Goal: Entertainment & Leisure: Consume media (video, audio)

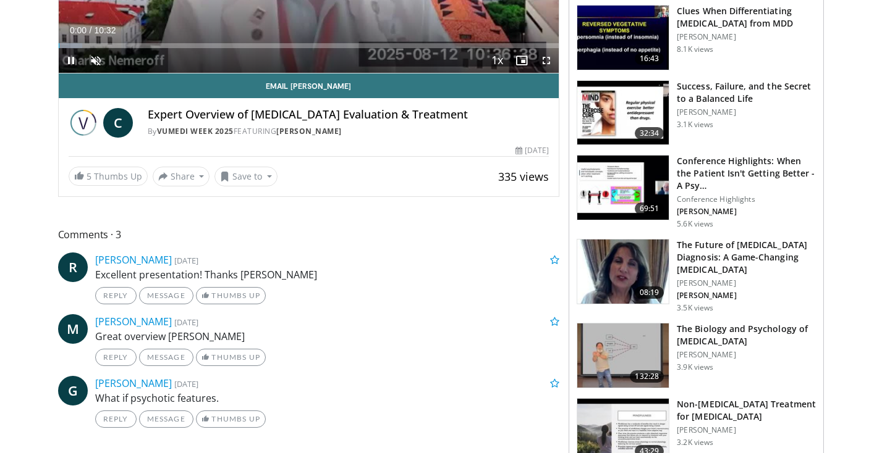
click at [633, 377] on span "132:28" at bounding box center [646, 377] width 34 height 12
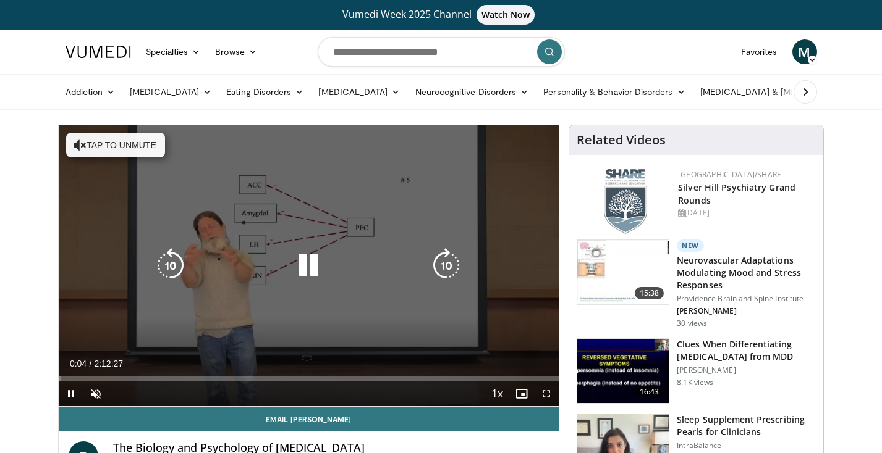
click at [119, 141] on button "Tap to unmute" at bounding box center [115, 145] width 99 height 25
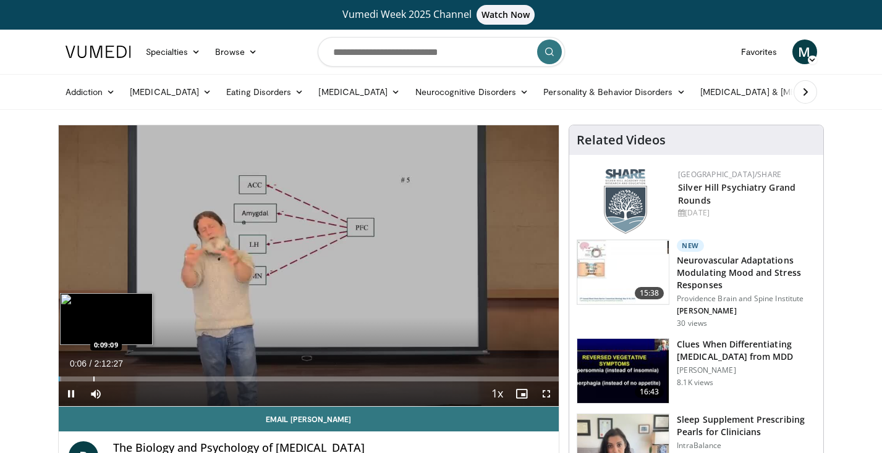
click at [93, 374] on div "Loaded : 0.50% 0:00:06 0:09:09" at bounding box center [309, 376] width 500 height 12
click at [77, 377] on div "Progress Bar" at bounding box center [77, 379] width 1 height 5
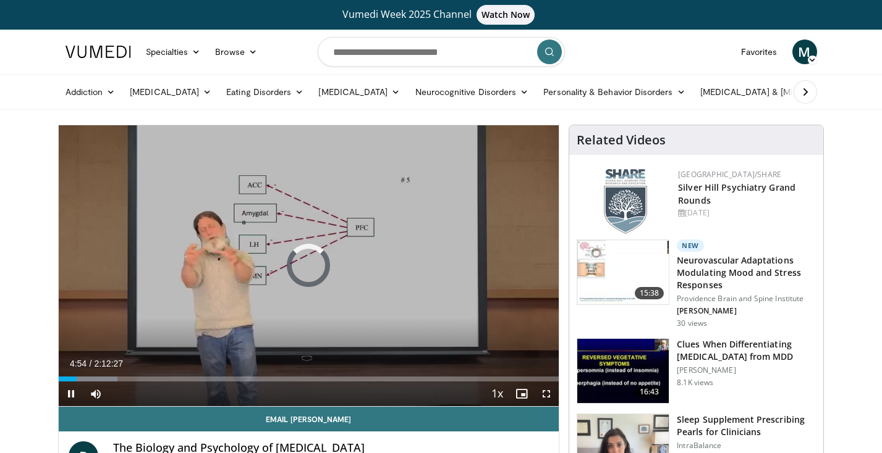
click at [549, 390] on span "Video Player" at bounding box center [546, 394] width 25 height 25
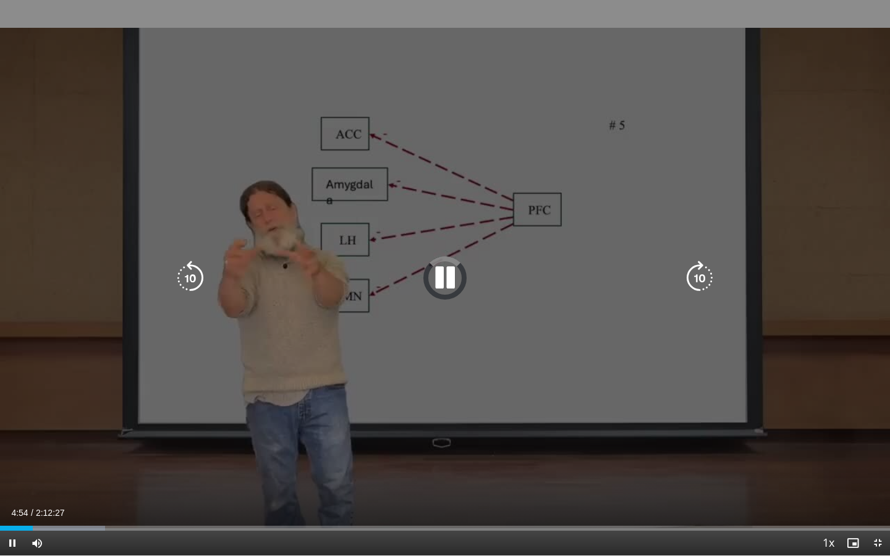
click at [190, 271] on icon "Video Player" at bounding box center [190, 278] width 35 height 35
click at [190, 272] on icon "Video Player" at bounding box center [190, 278] width 35 height 35
click at [444, 276] on icon "Video Player" at bounding box center [444, 278] width 35 height 35
click at [440, 280] on icon "Video Player" at bounding box center [444, 278] width 35 height 35
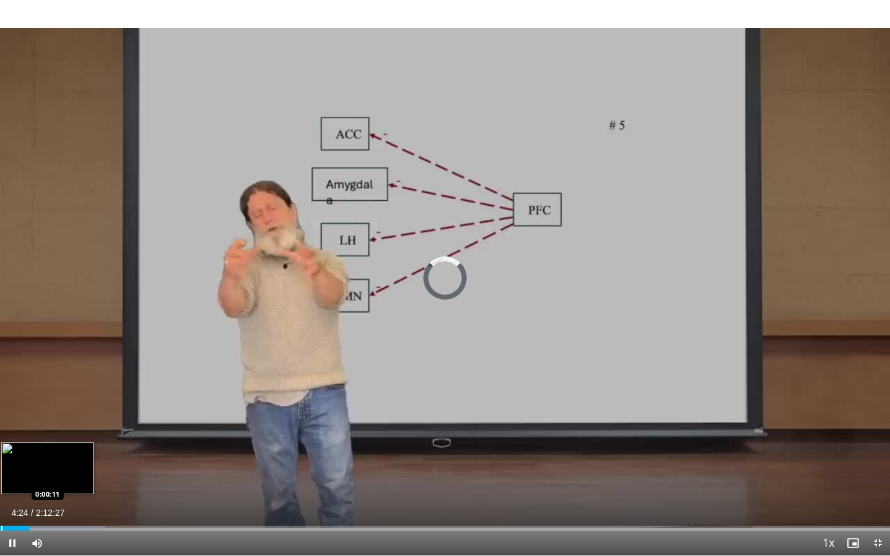
click at [1, 453] on div "Loaded : 11.83% 0:04:24 0:00:11" at bounding box center [445, 525] width 890 height 12
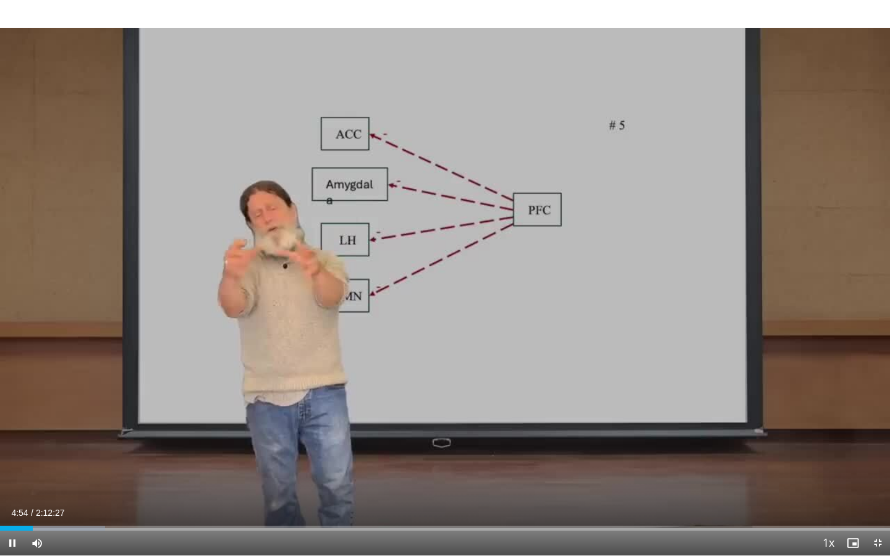
click at [8, 453] on span "Video Player" at bounding box center [12, 543] width 25 height 25
click at [12, 453] on span "Video Player" at bounding box center [12, 543] width 25 height 25
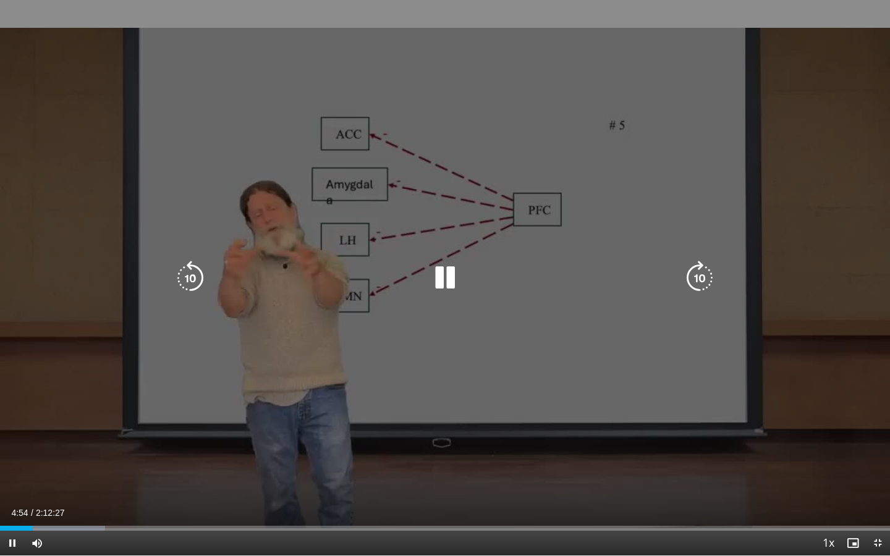
click at [12, 453] on span "Video Player" at bounding box center [12, 543] width 25 height 25
click at [440, 274] on icon "Video Player" at bounding box center [444, 278] width 35 height 35
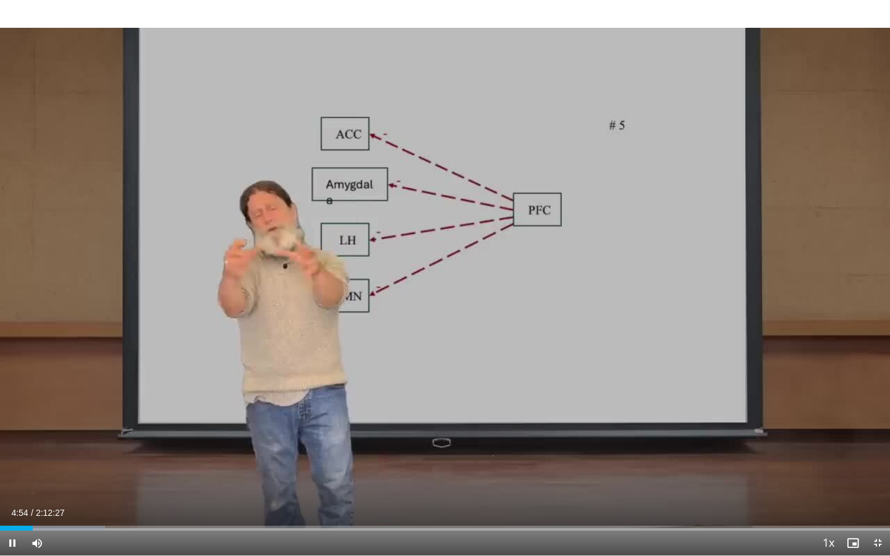
click at [876, 453] on span "Video Player" at bounding box center [877, 543] width 25 height 25
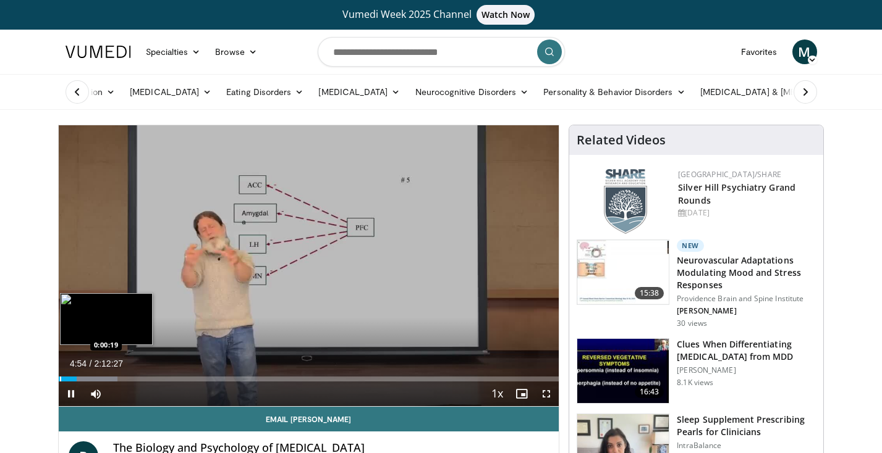
click at [60, 377] on div "Progress Bar" at bounding box center [60, 379] width 1 height 5
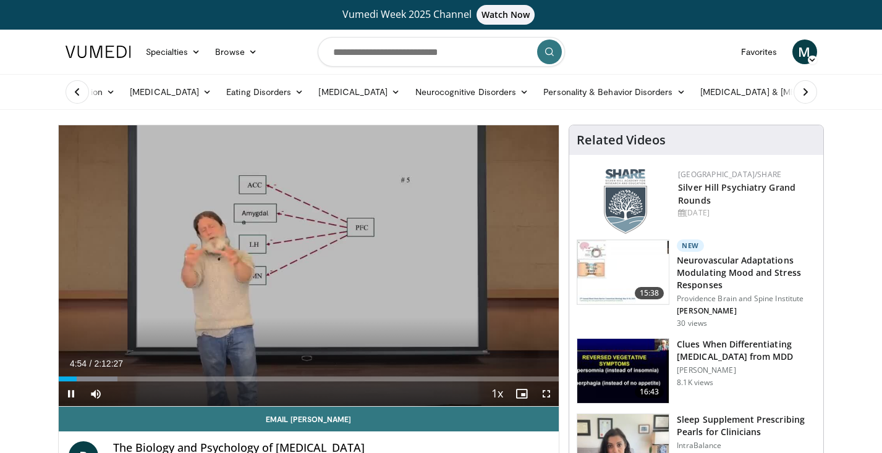
click at [70, 395] on span "Video Player" at bounding box center [71, 394] width 25 height 25
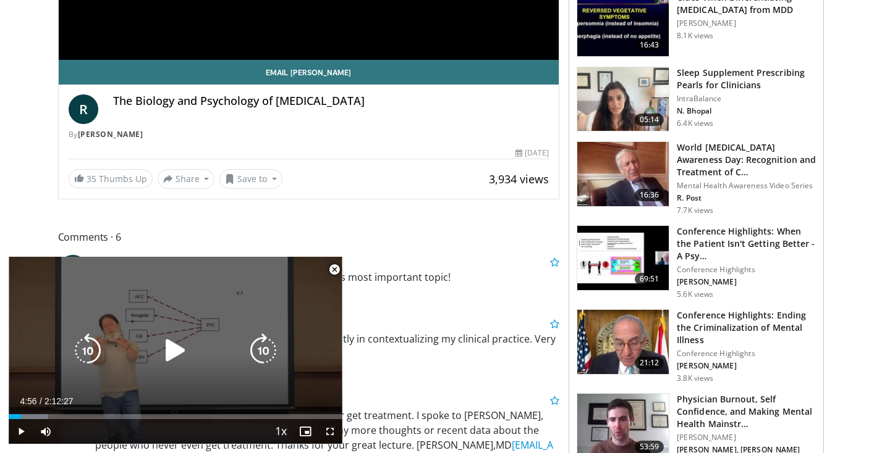
scroll to position [350, 0]
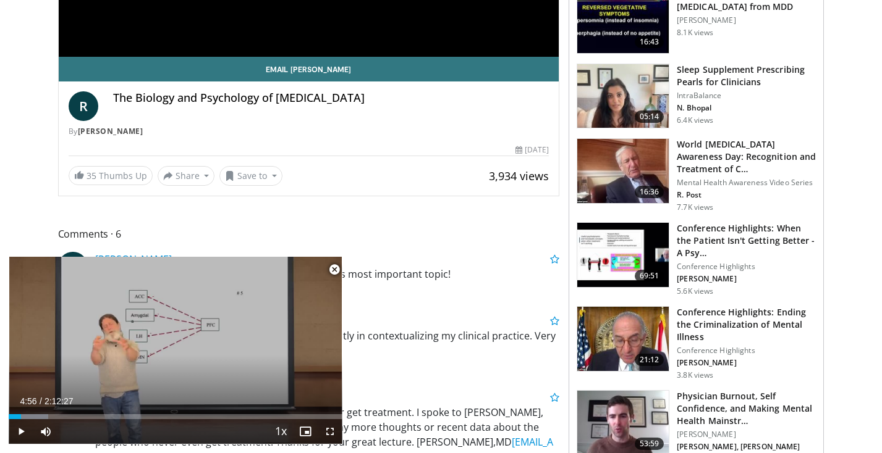
click at [335, 267] on span "Video Player" at bounding box center [334, 270] width 25 height 25
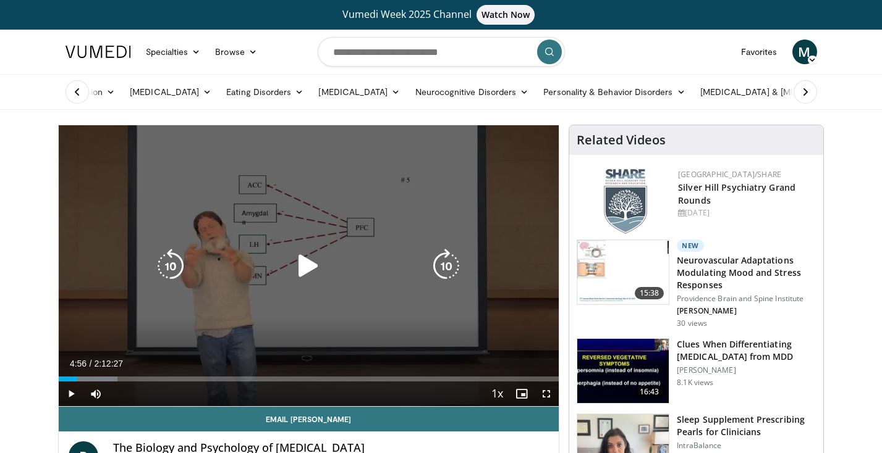
scroll to position [0, 0]
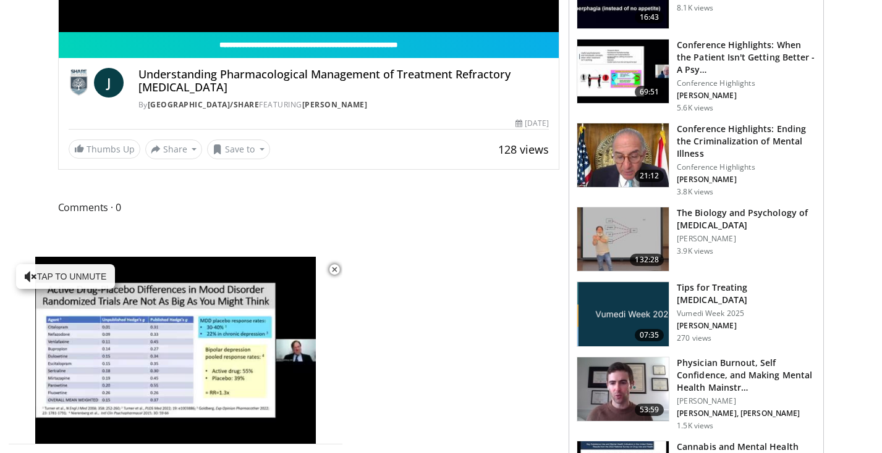
scroll to position [461, 0]
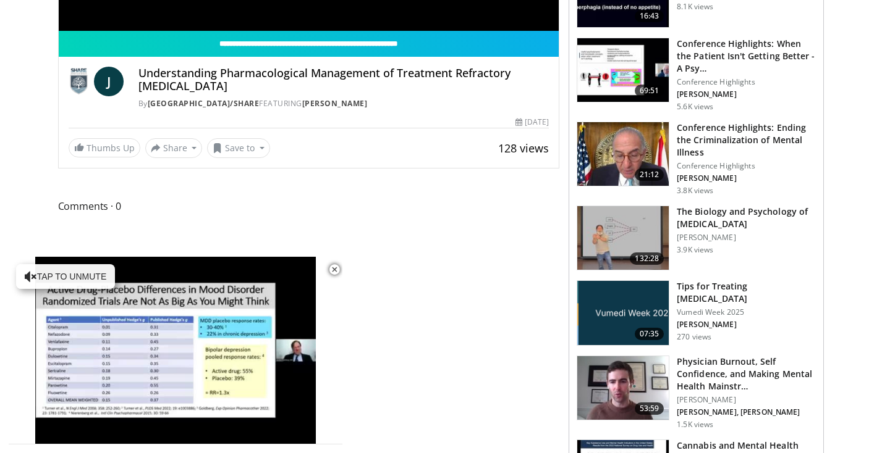
click at [621, 230] on img at bounding box center [622, 238] width 91 height 64
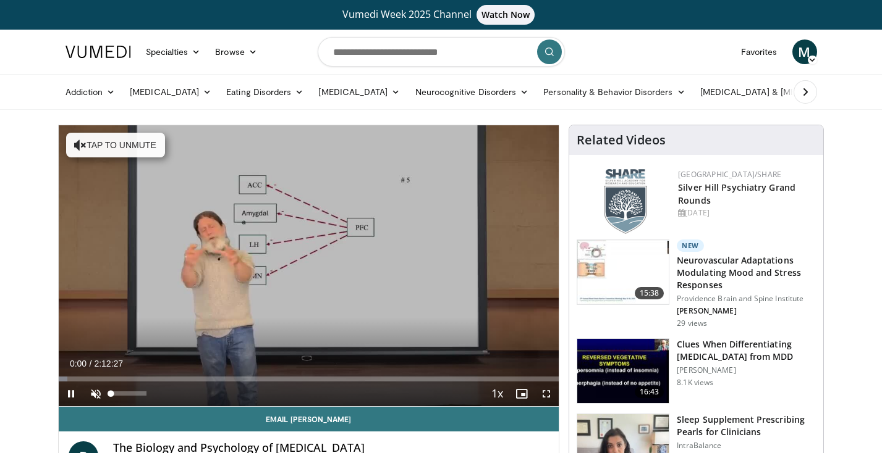
click at [93, 394] on span "Video Player" at bounding box center [95, 394] width 25 height 25
click at [547, 390] on span "Video Player" at bounding box center [546, 394] width 25 height 25
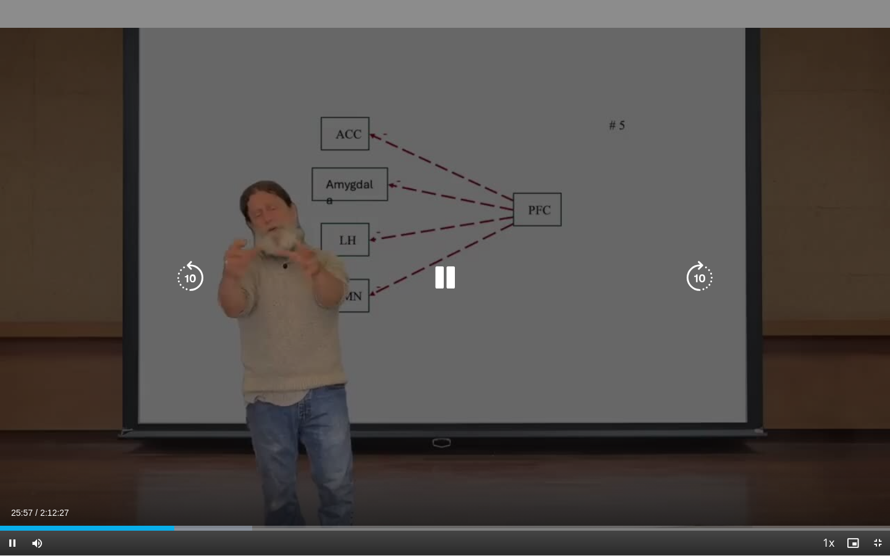
click at [703, 275] on icon "Video Player" at bounding box center [699, 278] width 35 height 35
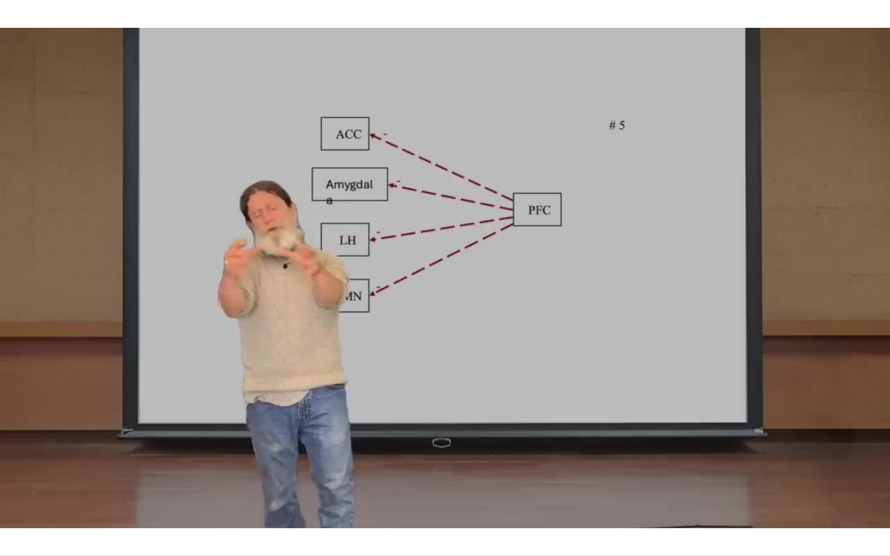
click at [703, 275] on div "20 seconds Tap to unmute" at bounding box center [445, 277] width 890 height 555
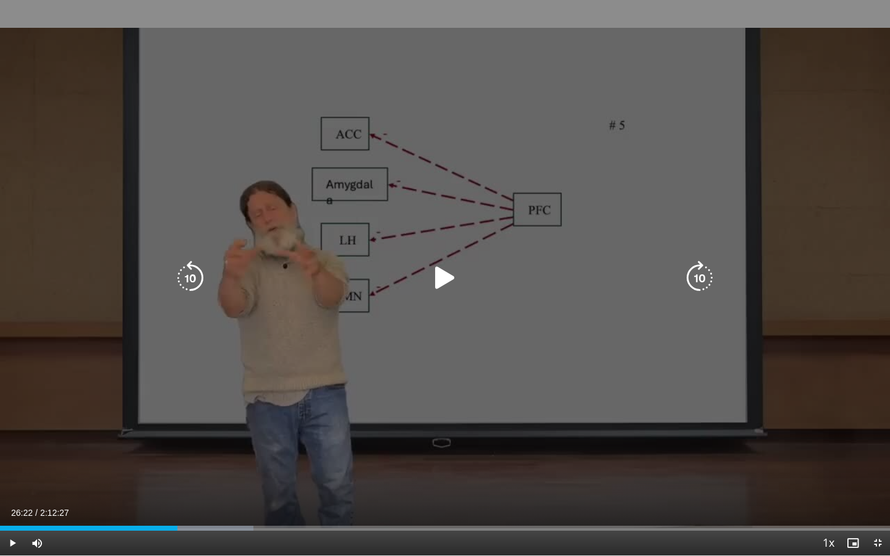
click at [706, 280] on icon "Video Player" at bounding box center [699, 278] width 35 height 35
click at [608, 311] on div "10 seconds Tap to unmute" at bounding box center [445, 277] width 890 height 555
click at [701, 277] on icon "Video Player" at bounding box center [699, 278] width 35 height 35
click at [448, 277] on icon "Video Player" at bounding box center [444, 278] width 35 height 35
click at [615, 174] on div "10 seconds Tap to unmute" at bounding box center [445, 277] width 890 height 555
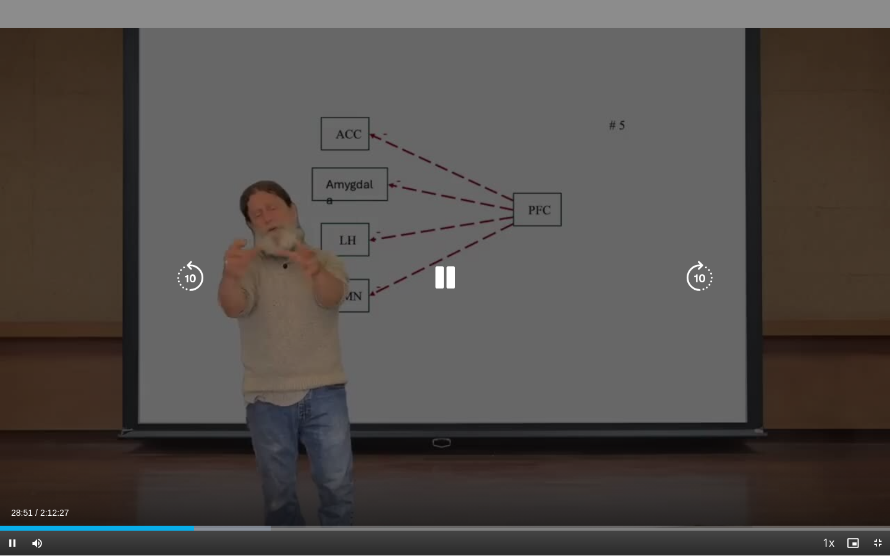
click at [566, 169] on div "10 seconds Tap to unmute" at bounding box center [445, 277] width 890 height 555
click at [605, 159] on div "10 seconds Tap to unmute" at bounding box center [445, 277] width 890 height 555
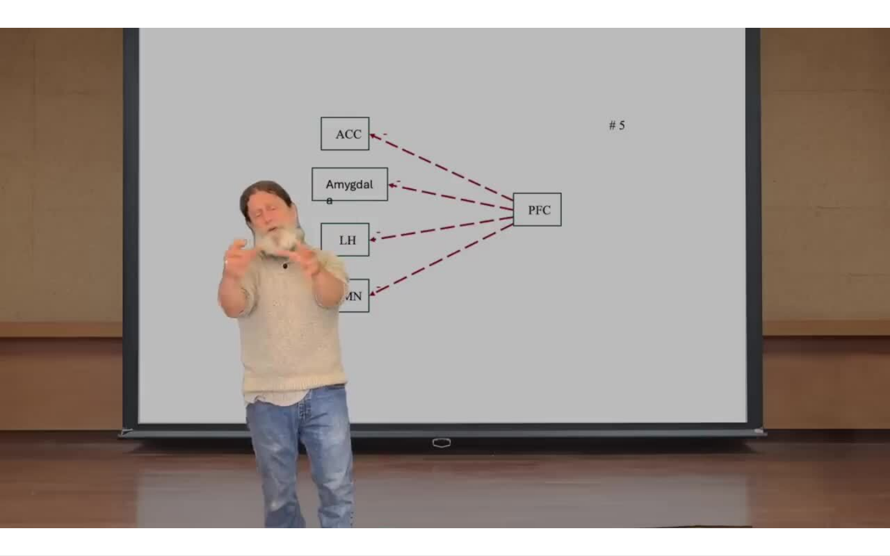
click at [605, 159] on div "10 seconds Tap to unmute" at bounding box center [445, 277] width 890 height 555
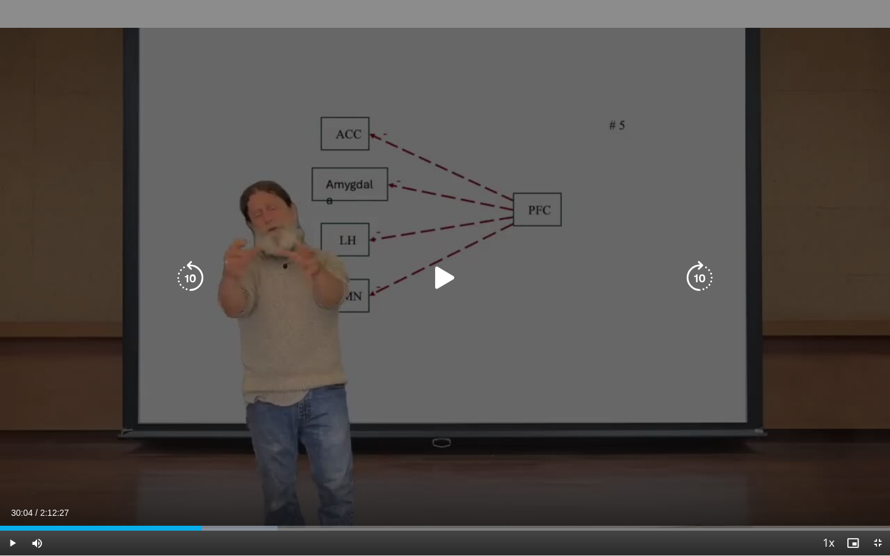
click at [190, 272] on icon "Video Player" at bounding box center [190, 278] width 35 height 35
click at [191, 271] on icon "Video Player" at bounding box center [190, 278] width 35 height 35
click at [200, 223] on div "10 seconds Tap to unmute" at bounding box center [445, 277] width 890 height 555
click at [207, 203] on div "10 seconds Tap to unmute" at bounding box center [445, 277] width 890 height 555
click at [190, 271] on icon "Video Player" at bounding box center [190, 278] width 35 height 35
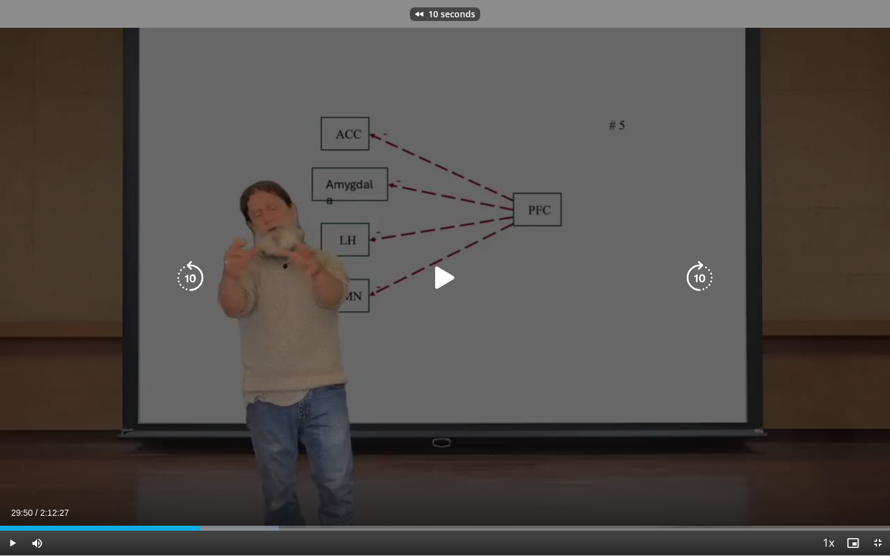
click at [259, 208] on div "10 seconds Tap to unmute" at bounding box center [445, 277] width 890 height 555
click at [194, 269] on icon "Video Player" at bounding box center [190, 278] width 35 height 35
click at [194, 275] on icon "Video Player" at bounding box center [190, 278] width 35 height 35
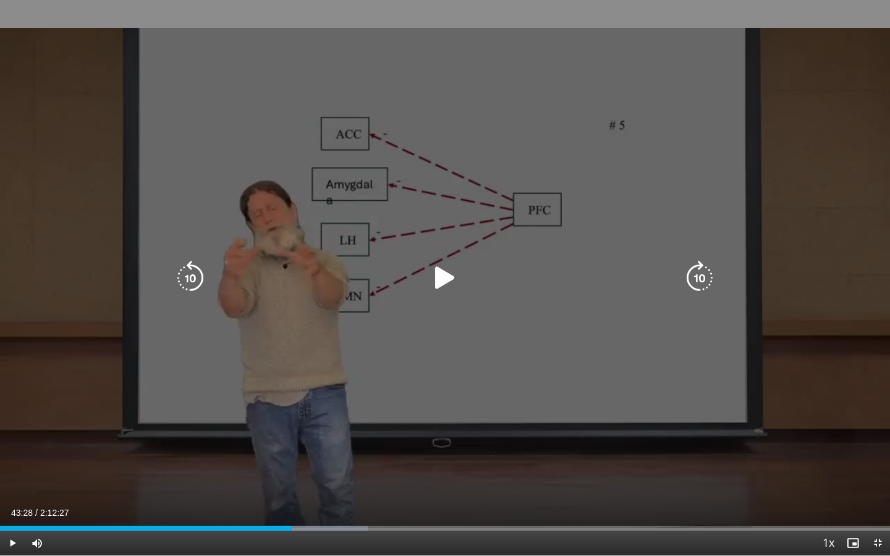
click at [190, 274] on icon "Video Player" at bounding box center [190, 278] width 35 height 35
click at [190, 276] on icon "Video Player" at bounding box center [190, 278] width 35 height 35
click at [222, 216] on div "30 seconds Tap to unmute" at bounding box center [445, 277] width 890 height 555
click at [187, 271] on icon "Video Player" at bounding box center [190, 278] width 35 height 35
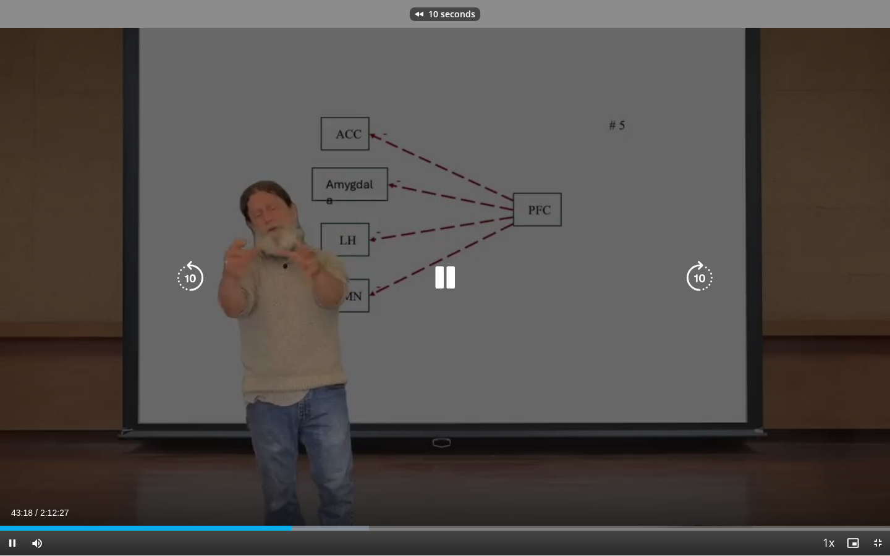
click at [187, 271] on icon "Video Player" at bounding box center [190, 278] width 35 height 35
click at [436, 278] on icon "Video Player" at bounding box center [444, 278] width 35 height 35
click at [421, 232] on div "20 seconds Tap to unmute" at bounding box center [445, 277] width 890 height 555
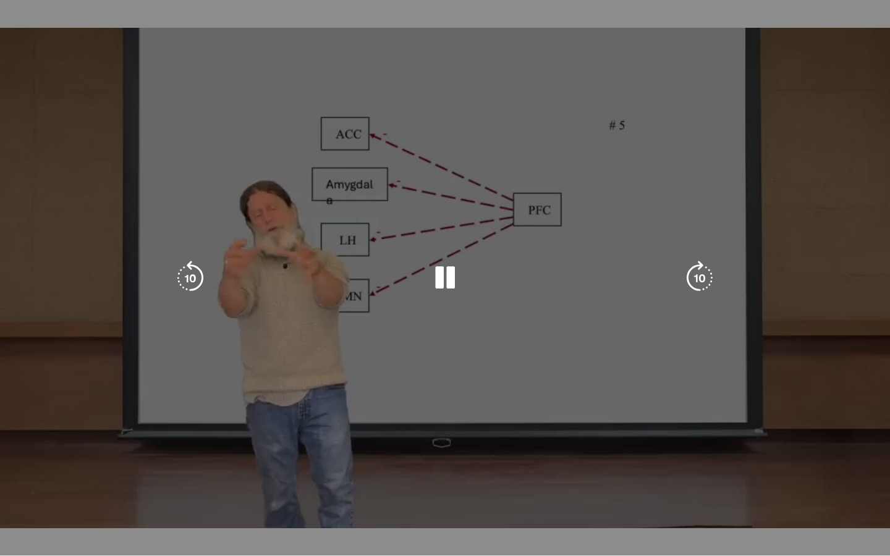
click at [409, 227] on div "20 seconds Tap to unmute" at bounding box center [445, 277] width 890 height 555
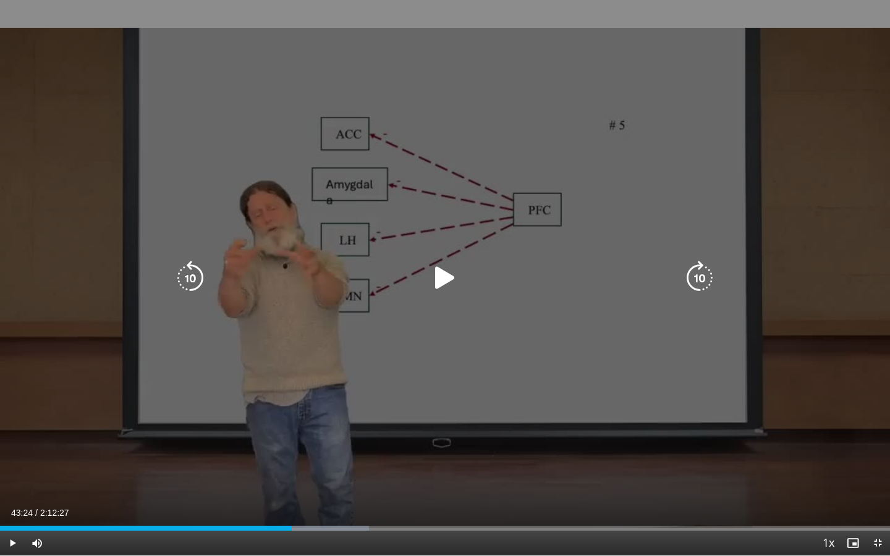
click at [188, 272] on icon "Video Player" at bounding box center [190, 278] width 35 height 35
click at [329, 162] on div "10 seconds Tap to unmute" at bounding box center [445, 277] width 890 height 555
click at [183, 261] on icon "Video Player" at bounding box center [190, 278] width 35 height 35
click at [189, 272] on icon "Video Player" at bounding box center [190, 278] width 35 height 35
click at [188, 278] on icon "Video Player" at bounding box center [190, 278] width 35 height 35
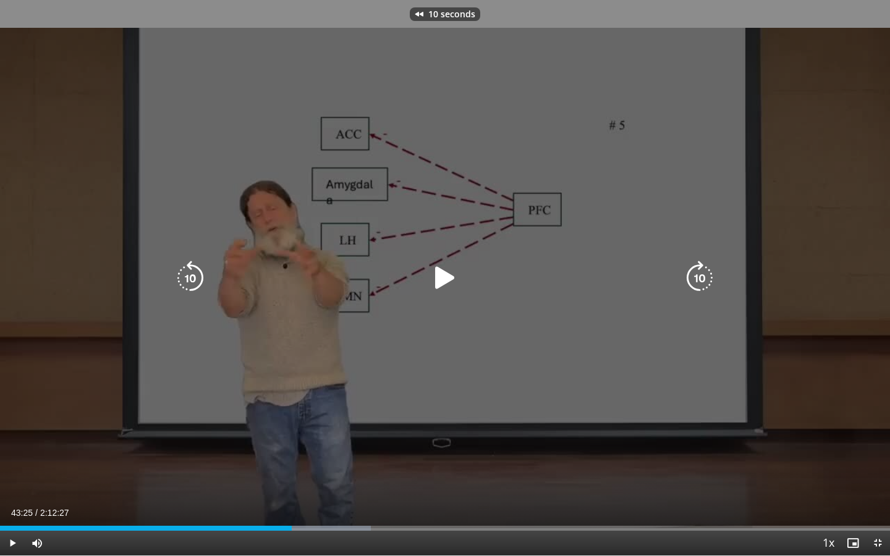
click at [188, 278] on icon "Video Player" at bounding box center [190, 278] width 35 height 35
click at [188, 225] on div "20 seconds Tap to unmute" at bounding box center [445, 277] width 890 height 555
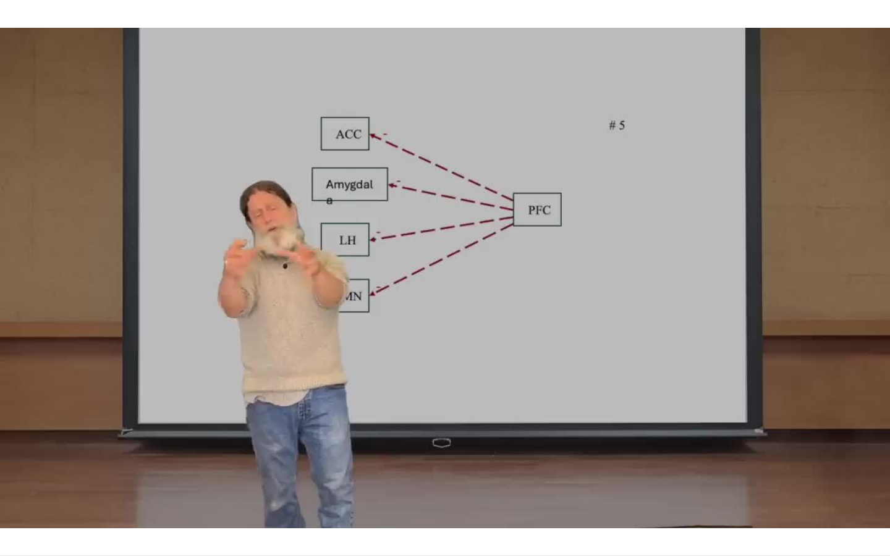
click at [188, 225] on div "20 seconds Tap to unmute" at bounding box center [445, 277] width 890 height 555
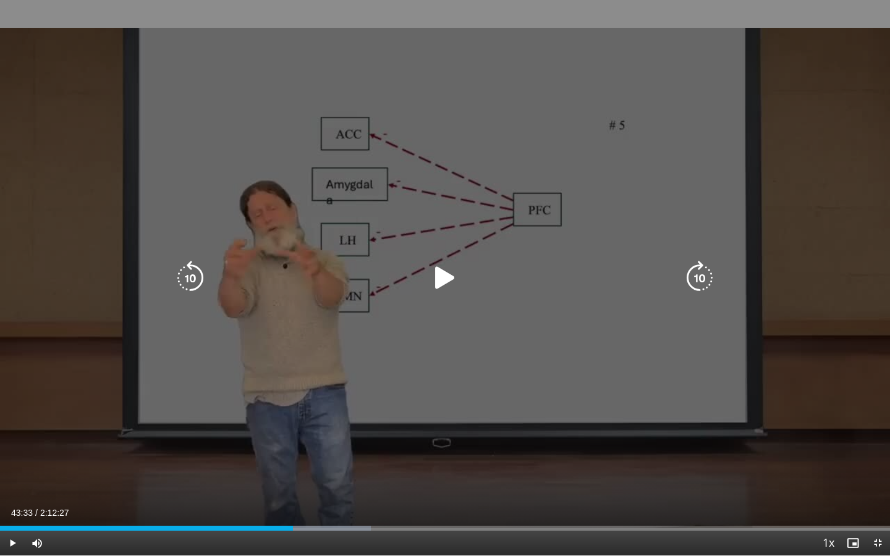
click at [194, 266] on icon "Video Player" at bounding box center [190, 278] width 35 height 35
click at [194, 267] on icon "Video Player" at bounding box center [190, 278] width 35 height 35
click at [290, 233] on div "20 seconds Tap to unmute" at bounding box center [445, 277] width 890 height 555
click at [186, 270] on icon "Video Player" at bounding box center [190, 278] width 35 height 35
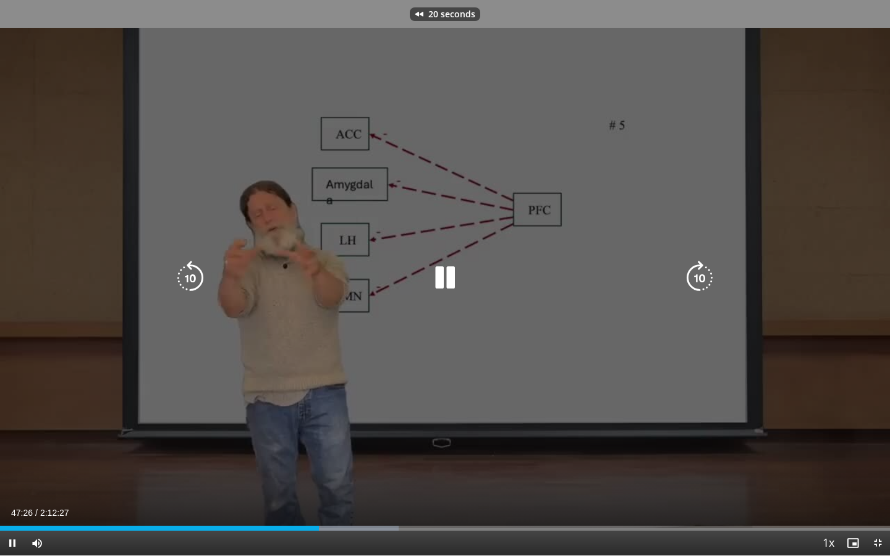
click at [180, 205] on div "20 seconds Tap to unmute" at bounding box center [445, 277] width 890 height 555
click at [188, 279] on icon "Video Player" at bounding box center [190, 278] width 35 height 35
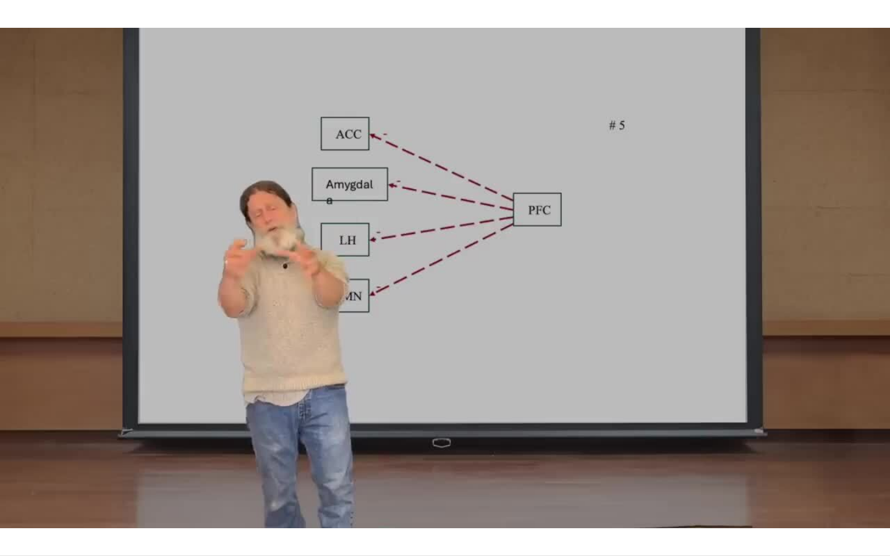
click at [188, 279] on div "10 seconds Tap to unmute" at bounding box center [445, 277] width 890 height 555
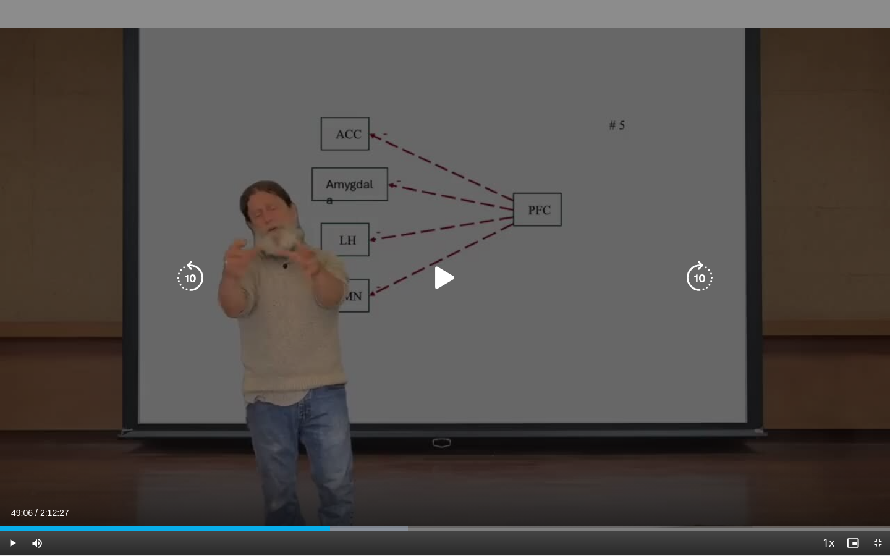
click at [197, 269] on icon "Video Player" at bounding box center [190, 278] width 35 height 35
click at [209, 234] on div "20 seconds Tap to unmute" at bounding box center [445, 277] width 890 height 555
click at [188, 271] on icon "Video Player" at bounding box center [190, 278] width 35 height 35
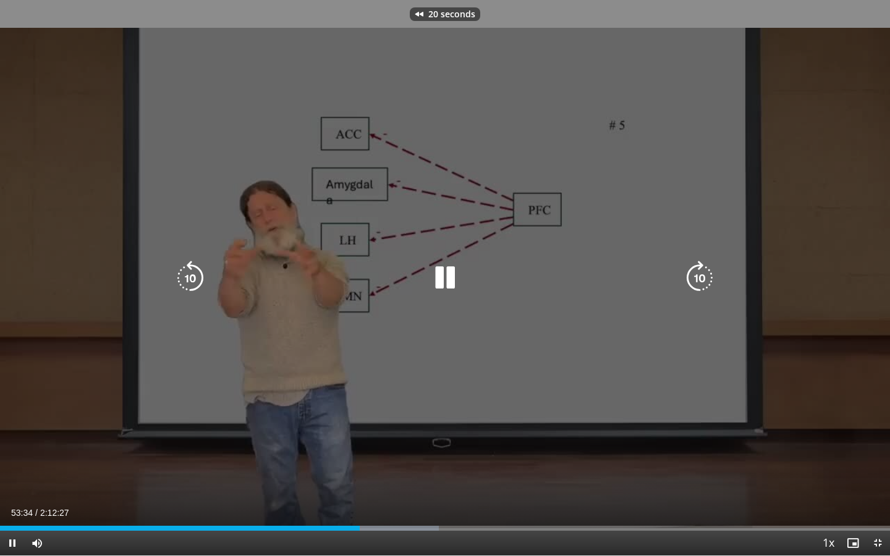
click at [188, 271] on icon "Video Player" at bounding box center [190, 278] width 35 height 35
click at [188, 271] on div "40 seconds Tap to unmute" at bounding box center [445, 277] width 890 height 555
